Goal: Task Accomplishment & Management: Complete application form

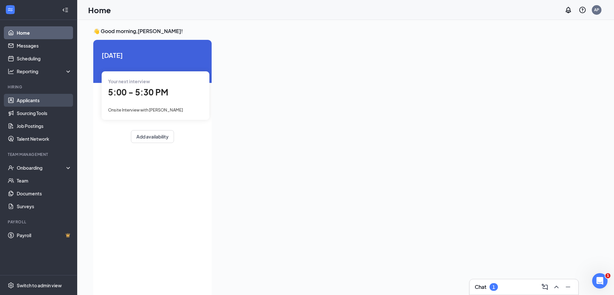
click at [39, 100] on link "Applicants" at bounding box center [44, 100] width 55 height 13
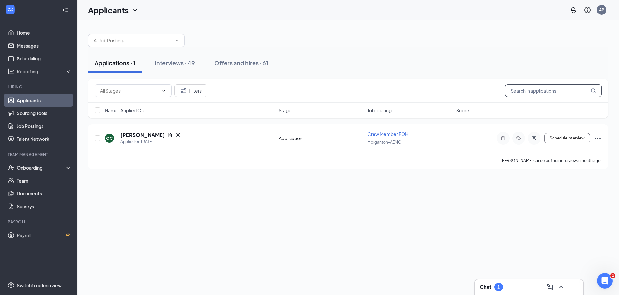
click at [544, 94] on input "text" at bounding box center [553, 90] width 97 height 13
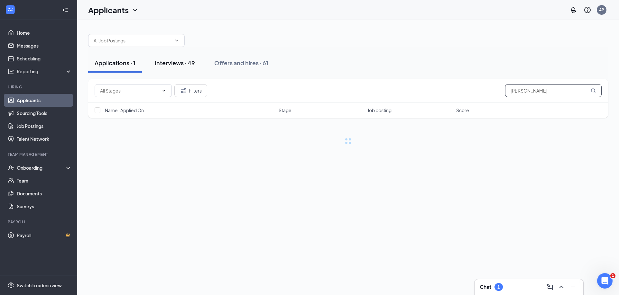
type input "[PERSON_NAME]"
click at [188, 65] on div "Interviews · 49" at bounding box center [175, 63] width 40 height 8
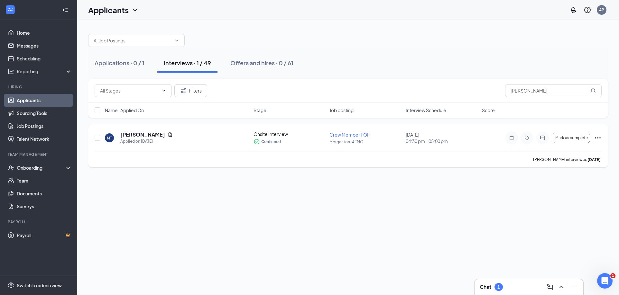
click at [601, 139] on icon "Ellipses" at bounding box center [598, 138] width 8 height 8
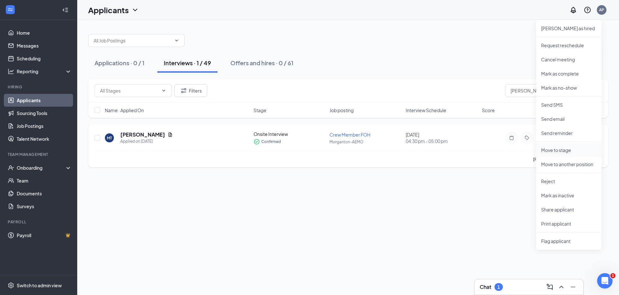
click at [566, 151] on p "Move to stage" at bounding box center [568, 150] width 55 height 6
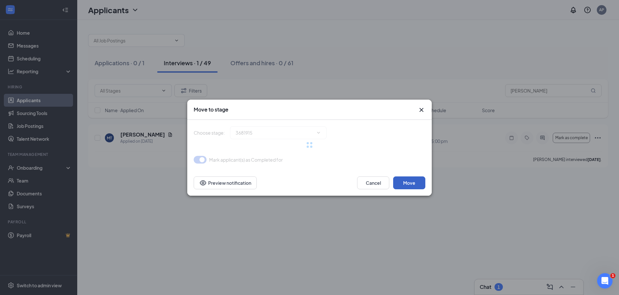
click at [423, 178] on div "Move to stage Choose stage : 3681915 [PERSON_NAME](s) as Completed for Cancel M…" at bounding box center [309, 148] width 245 height 96
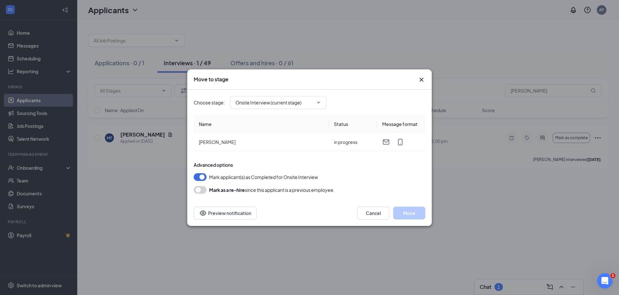
type input "Hiring Complete (final stage)"
click at [420, 212] on button "Move" at bounding box center [409, 213] width 32 height 13
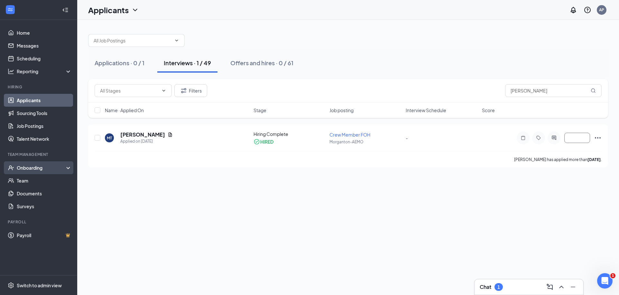
click at [23, 168] on div "Onboarding" at bounding box center [42, 168] width 50 height 6
click at [26, 181] on link "Overview" at bounding box center [44, 180] width 55 height 13
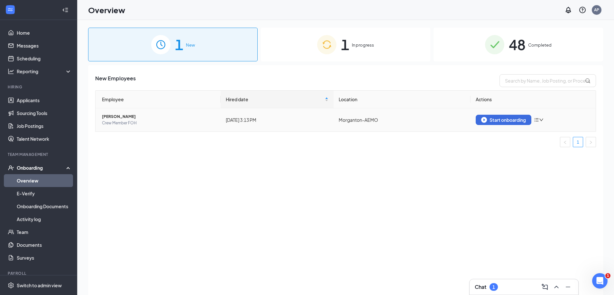
click at [498, 113] on td "Start onboarding" at bounding box center [533, 119] width 125 height 23
click at [502, 120] on div "Start onboarding" at bounding box center [503, 120] width 45 height 6
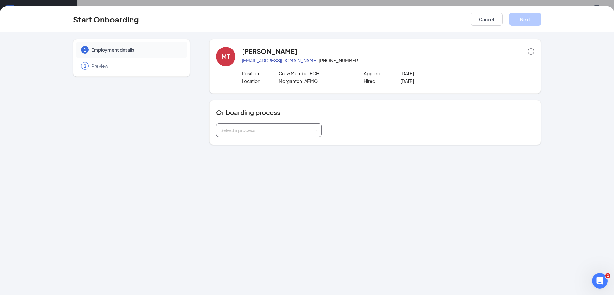
click at [299, 131] on div "Select a process" at bounding box center [267, 130] width 94 height 6
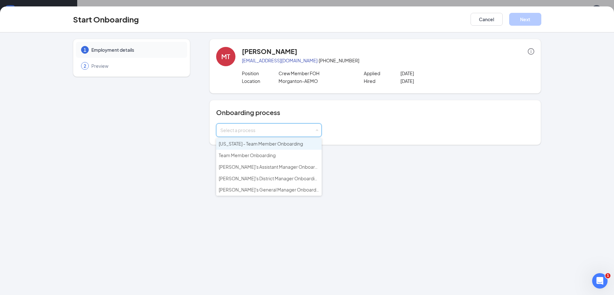
click at [271, 144] on span "[US_STATE] - Team Member Onboarding" at bounding box center [261, 144] width 84 height 6
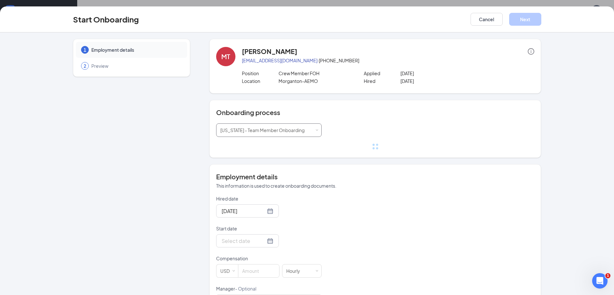
scroll to position [112, 0]
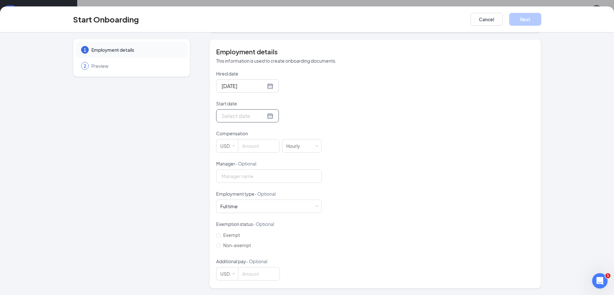
drag, startPoint x: 230, startPoint y: 101, endPoint x: 241, endPoint y: 122, distance: 23.3
click at [237, 113] on form "Hired date [DATE] Start date Compensation USD Hourly Manager - Optional Employm…" at bounding box center [269, 175] width 106 height 210
click at [248, 125] on form "Hired date [DATE] Start date Compensation USD Hourly Manager - Optional Employm…" at bounding box center [269, 175] width 106 height 210
click at [246, 117] on input "Start date" at bounding box center [244, 116] width 44 height 8
type input "[DATE]"
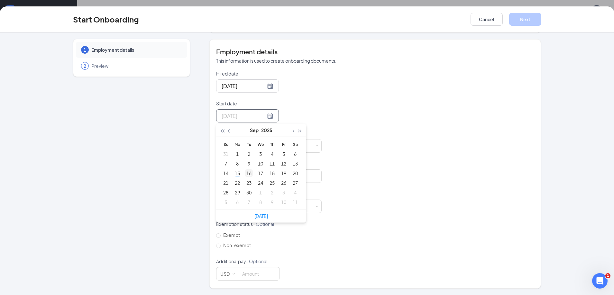
click at [246, 174] on div "16" at bounding box center [249, 174] width 8 height 8
click at [247, 143] on input at bounding box center [258, 146] width 41 height 13
type input "2"
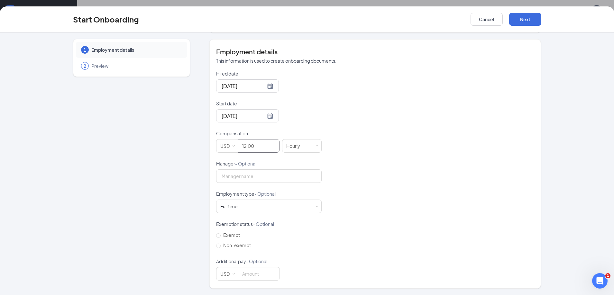
type input "12"
click at [377, 166] on div "Hired date [DATE] Start date [DATE] [DATE] Su Mo Tu We Th Fr Sa 31 1 2 3 4 5 6 …" at bounding box center [375, 175] width 318 height 210
click at [231, 120] on input "[DATE]" at bounding box center [244, 116] width 44 height 8
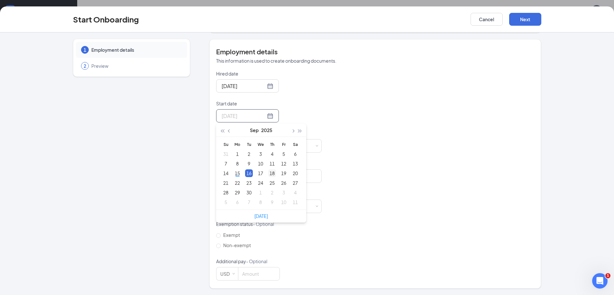
type input "[DATE]"
click at [268, 171] on div "18" at bounding box center [272, 174] width 8 height 8
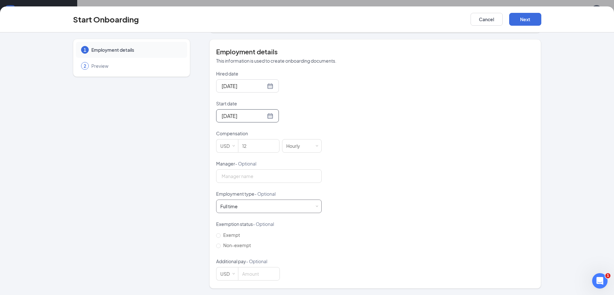
click at [256, 200] on div "Employment type - Optional [DEMOGRAPHIC_DATA] Works 30+ hours per week and is r…" at bounding box center [269, 202] width 106 height 23
click at [256, 201] on div "Full time Works 30+ hours per week and is reasonably expected to work" at bounding box center [268, 206] width 97 height 13
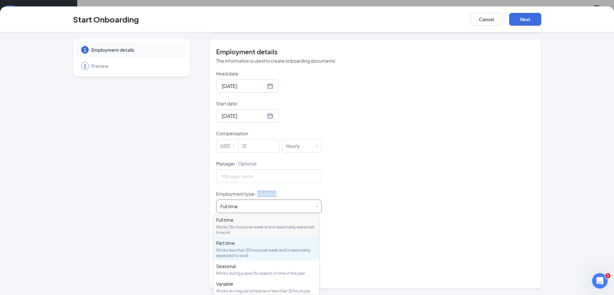
click at [239, 254] on div "Works less than 30 hours per week and is reasonably expected to work" at bounding box center [266, 253] width 100 height 11
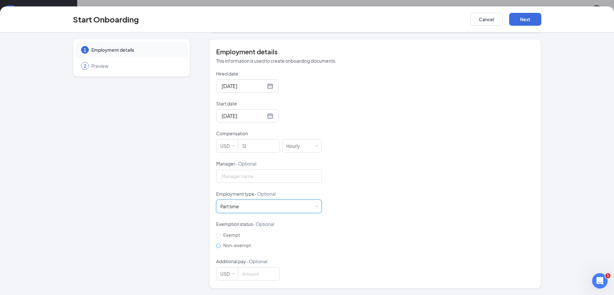
click at [232, 245] on span "Non-exempt" at bounding box center [237, 246] width 33 height 6
click at [221, 245] on input "Non-exempt" at bounding box center [218, 246] width 5 height 5
radio input "true"
click at [519, 23] on button "Next" at bounding box center [525, 19] width 32 height 13
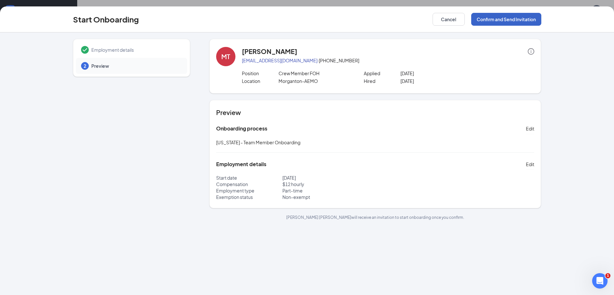
click at [502, 22] on button "Confirm and Send Invitation" at bounding box center [506, 19] width 70 height 13
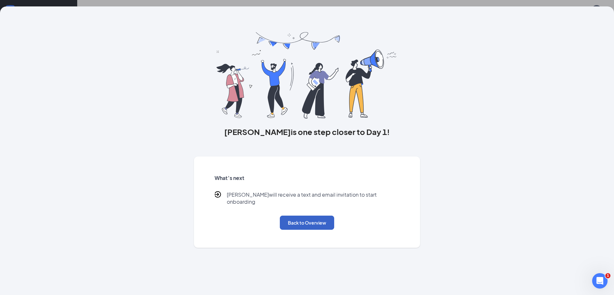
click at [316, 221] on button "Back to Overview" at bounding box center [307, 223] width 54 height 14
